Goal: Information Seeking & Learning: Learn about a topic

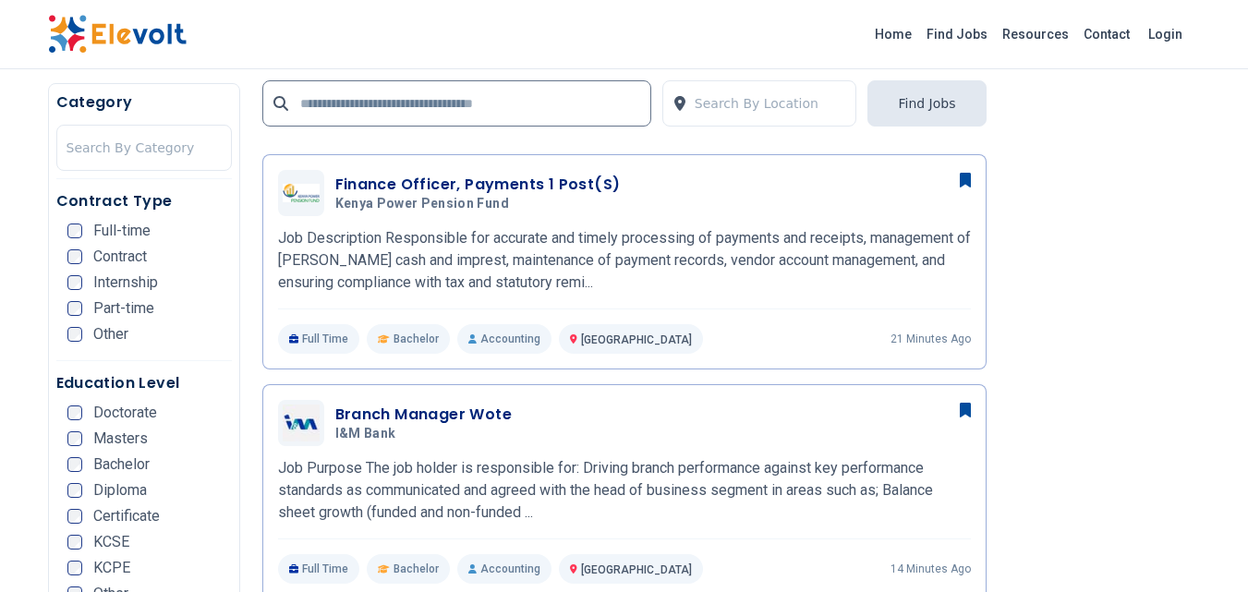
scroll to position [462, 0]
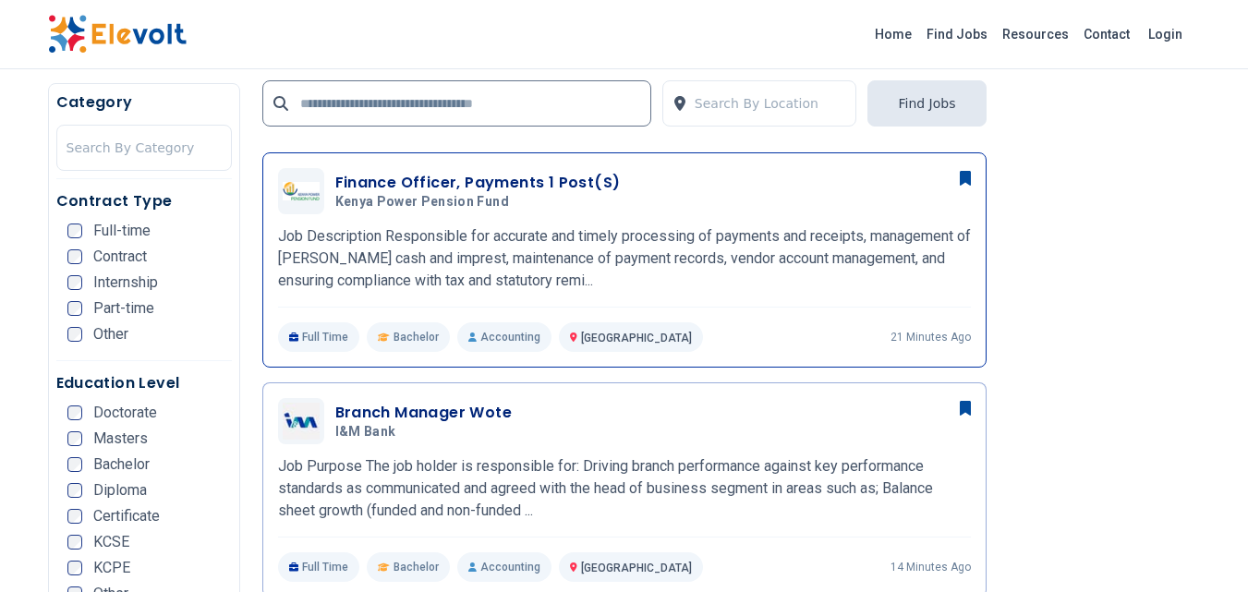
click at [446, 180] on h3 "Finance Officer, Payments 1 Post(s)" at bounding box center [477, 183] width 285 height 22
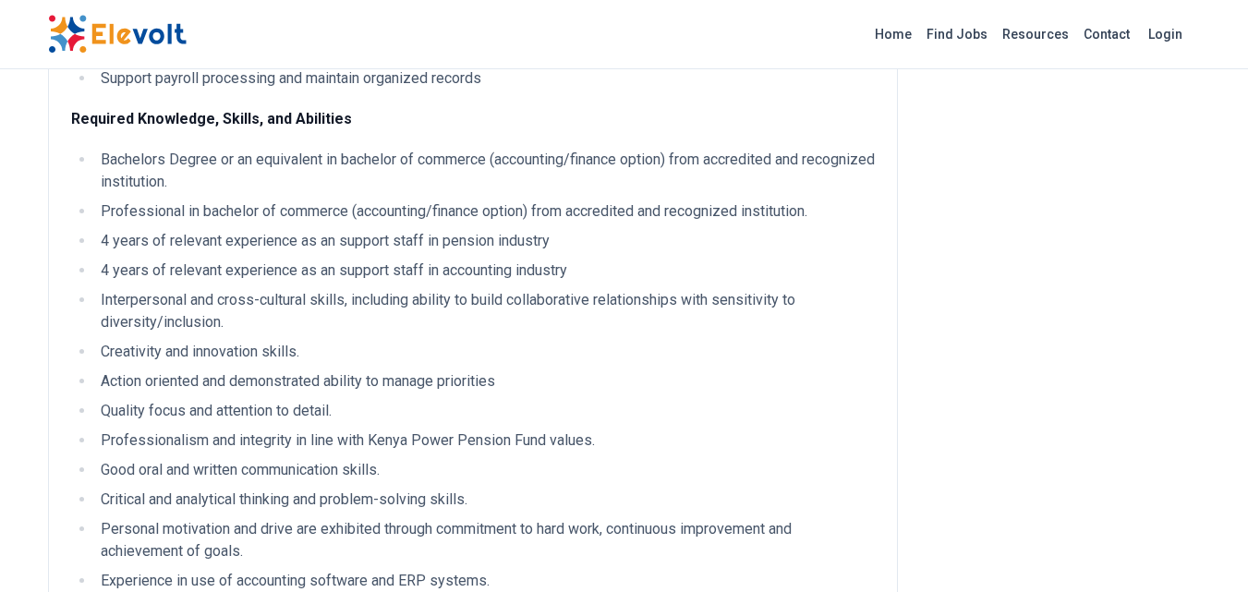
scroll to position [831, 0]
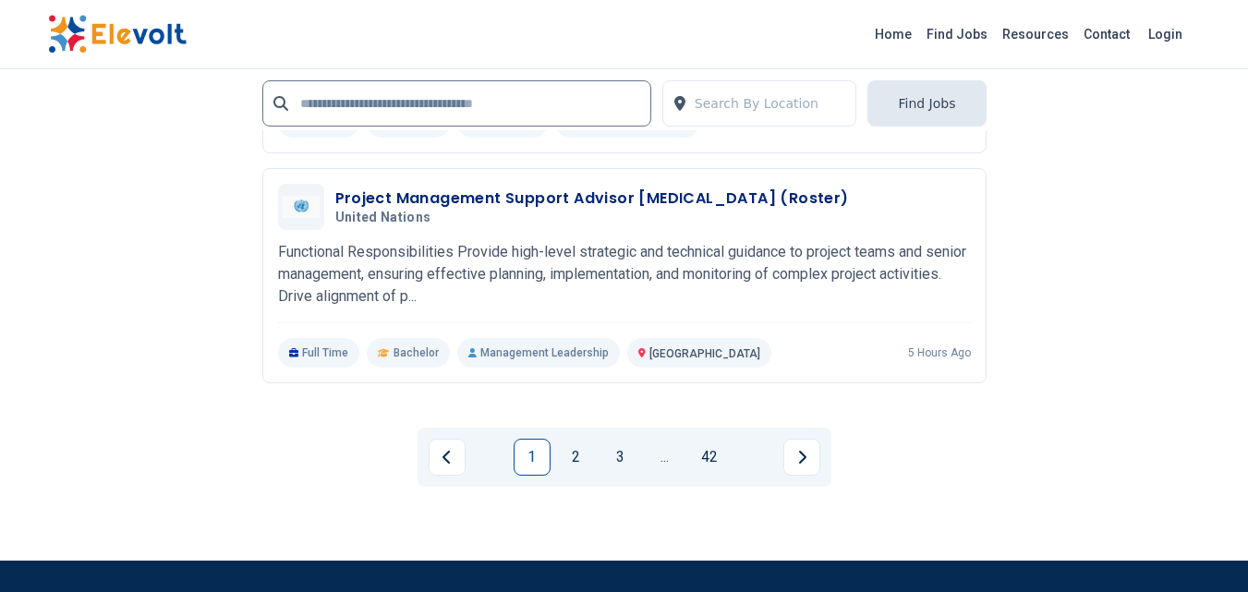
scroll to position [3786, 0]
